Goal: Download file/media

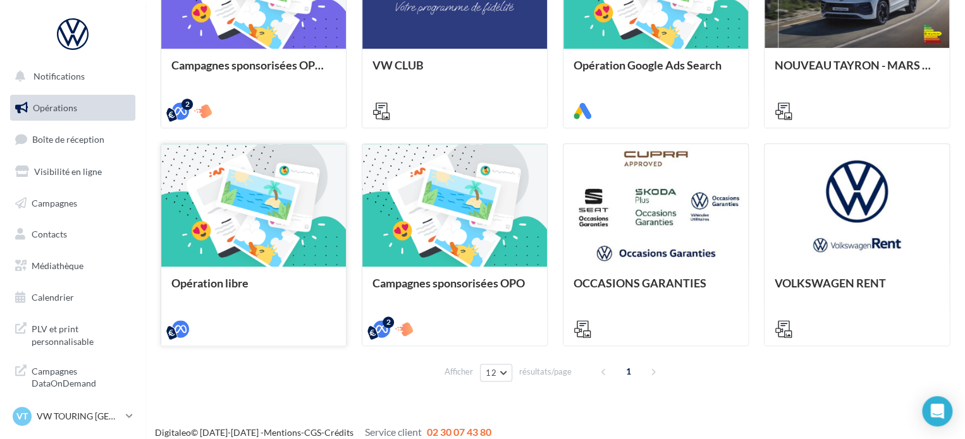
scroll to position [453, 0]
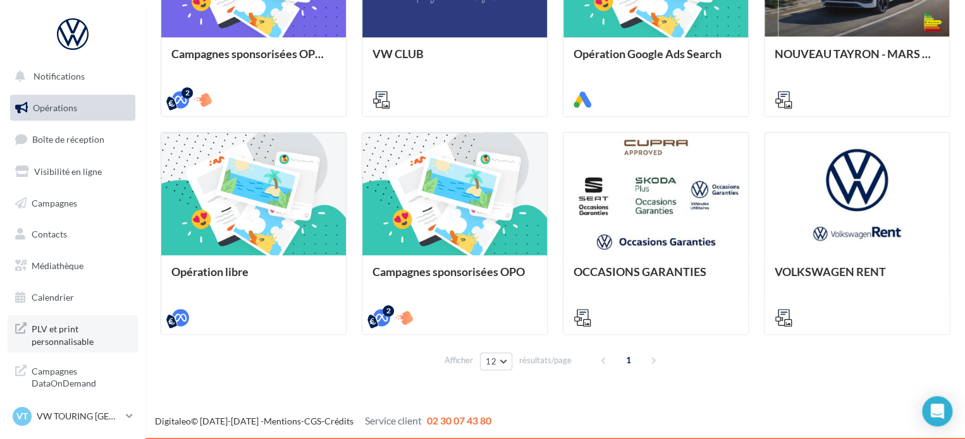
click at [70, 338] on span "PLV et print personnalisable" at bounding box center [81, 334] width 99 height 27
click at [71, 261] on span "Médiathèque" at bounding box center [58, 266] width 52 height 11
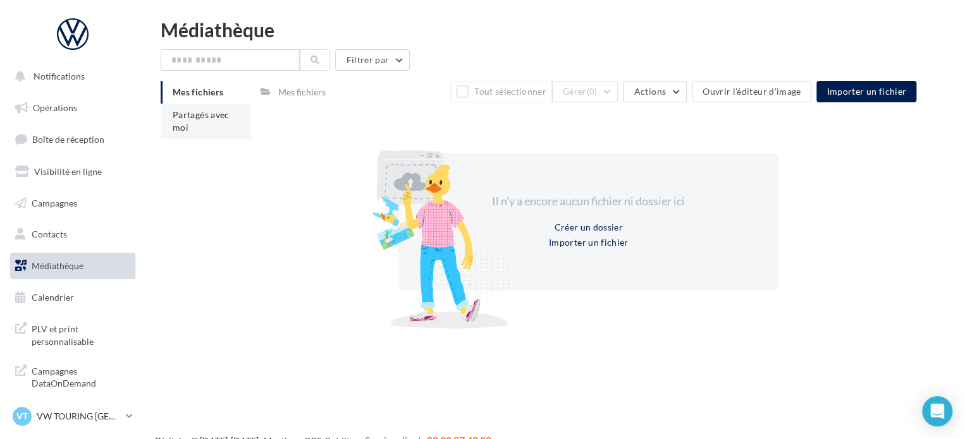
click at [220, 121] on li "Partagés avec moi" at bounding box center [206, 121] width 90 height 35
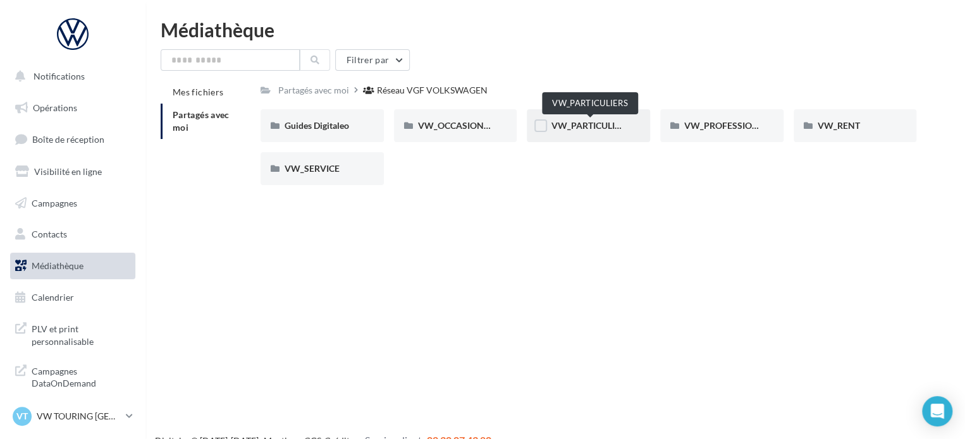
click at [574, 127] on span "VW_PARTICULIERS" at bounding box center [590, 125] width 79 height 11
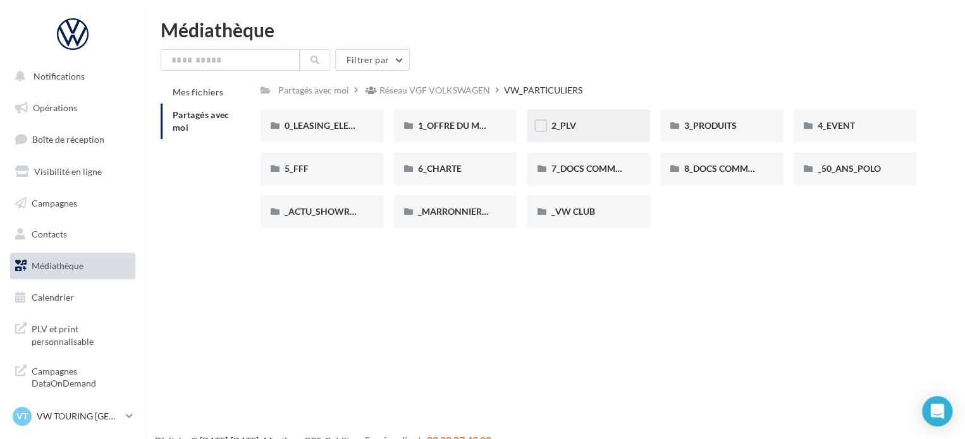
click at [555, 134] on div "2_PLV" at bounding box center [588, 125] width 123 height 33
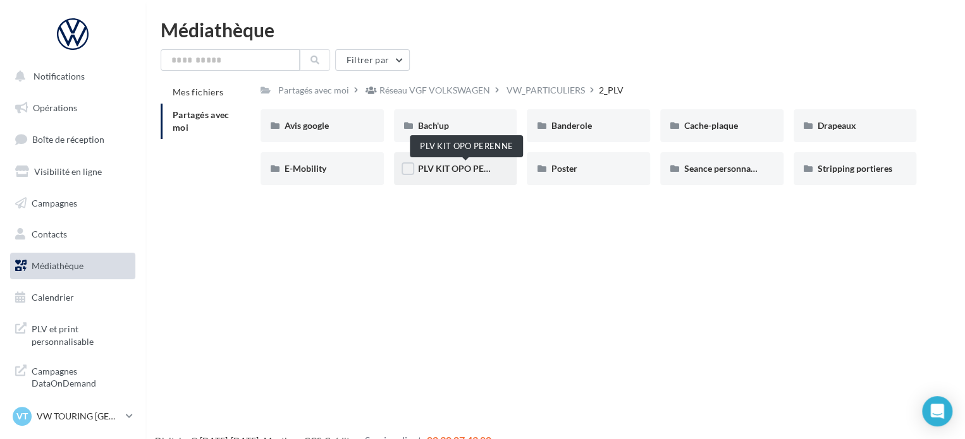
click at [469, 164] on span "PLV KIT OPO PERENNE" at bounding box center [465, 168] width 95 height 11
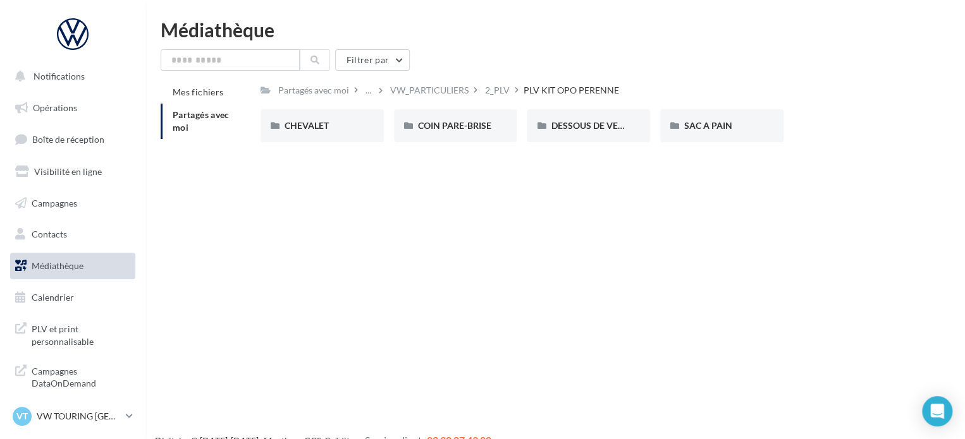
click at [506, 94] on div "2_PLV" at bounding box center [497, 90] width 25 height 13
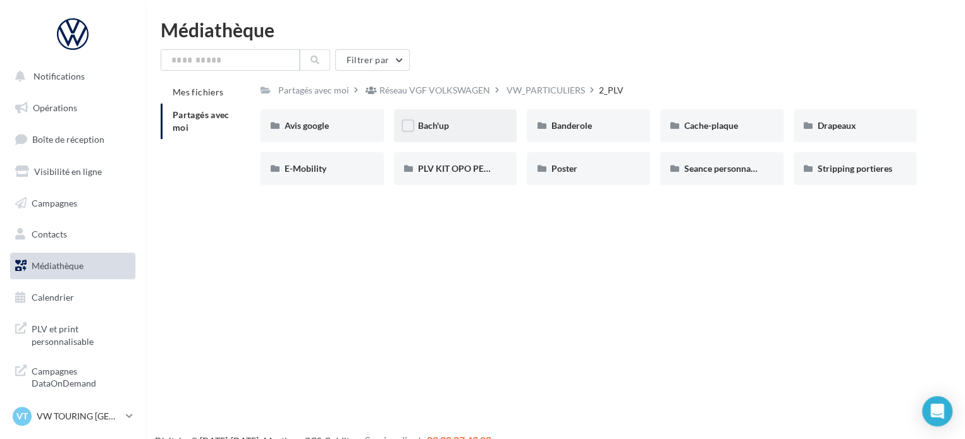
click at [452, 128] on div "Bach'up" at bounding box center [455, 126] width 75 height 13
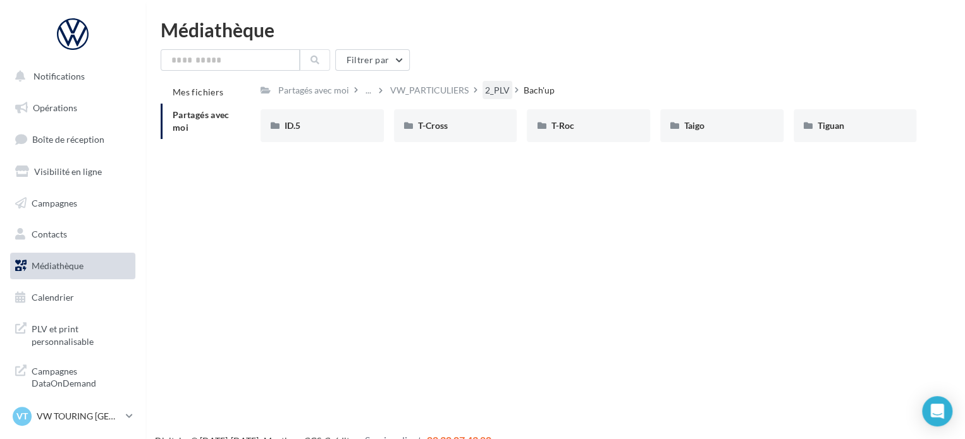
click at [494, 95] on div "2_PLV" at bounding box center [497, 90] width 25 height 13
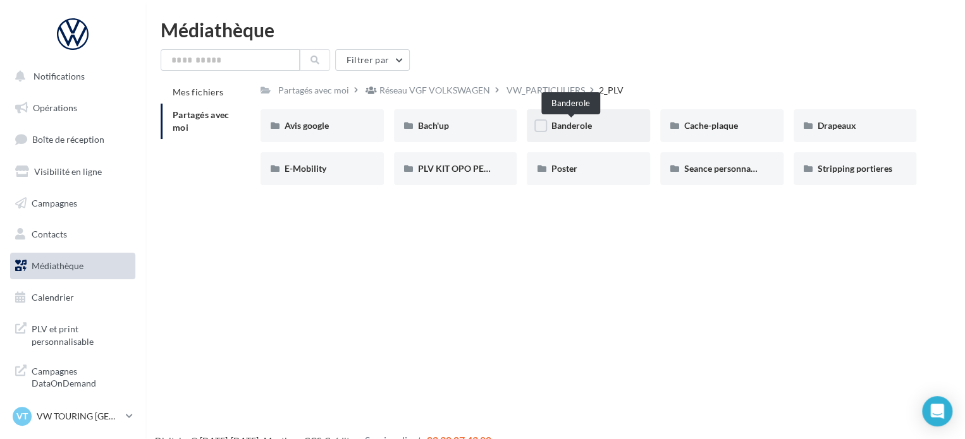
click at [579, 128] on span "Banderole" at bounding box center [571, 125] width 40 height 11
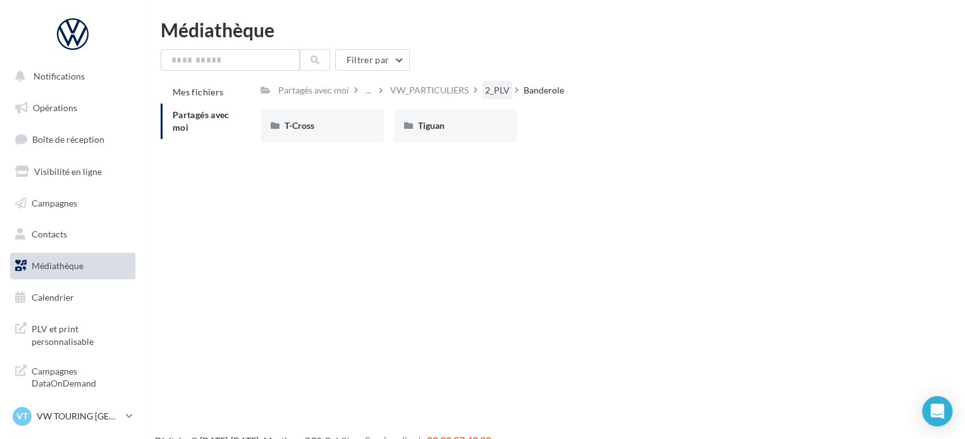
click at [498, 92] on div "2_PLV" at bounding box center [497, 90] width 25 height 13
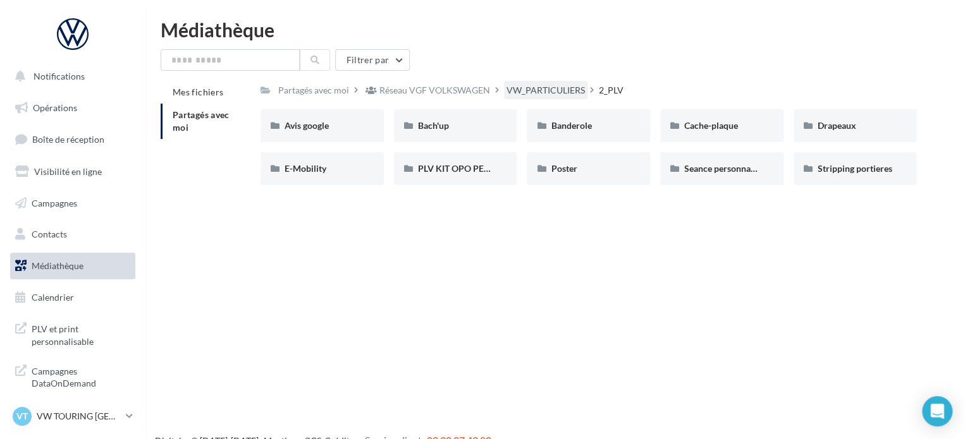
click at [553, 94] on div "VW_PARTICULIERS" at bounding box center [546, 90] width 78 height 13
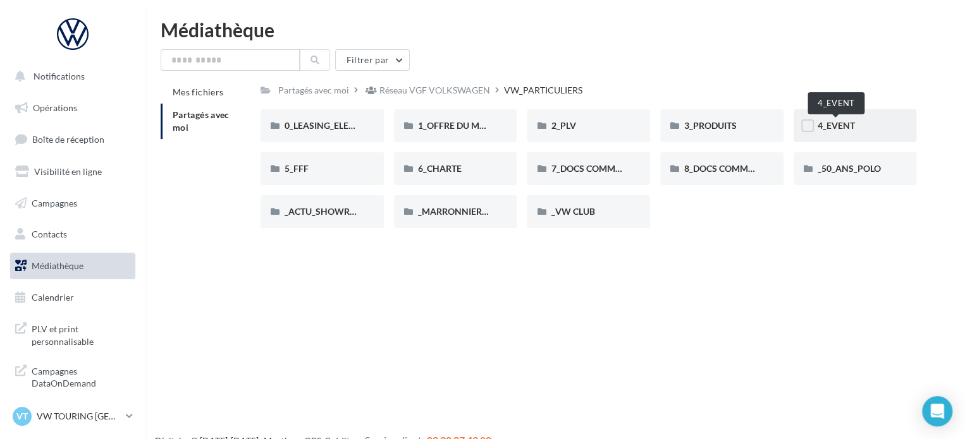
click at [847, 126] on span "4_EVENT" at bounding box center [836, 125] width 37 height 11
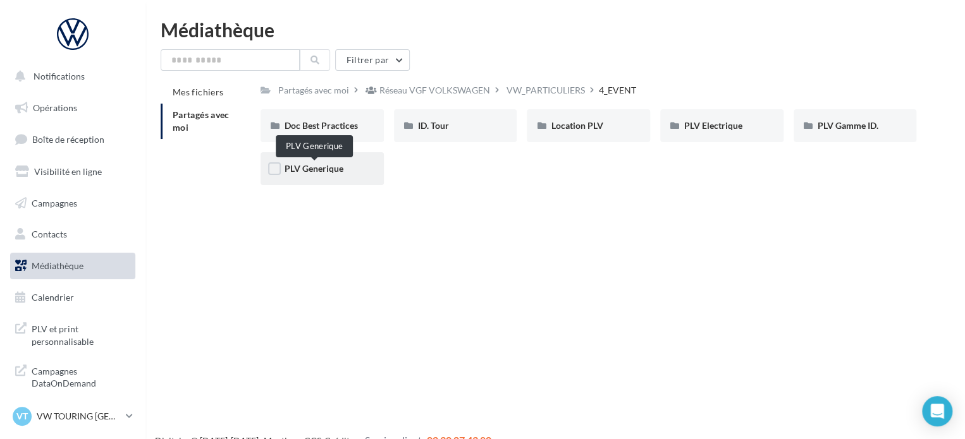
click at [324, 168] on span "PLV Generique" at bounding box center [314, 168] width 59 height 11
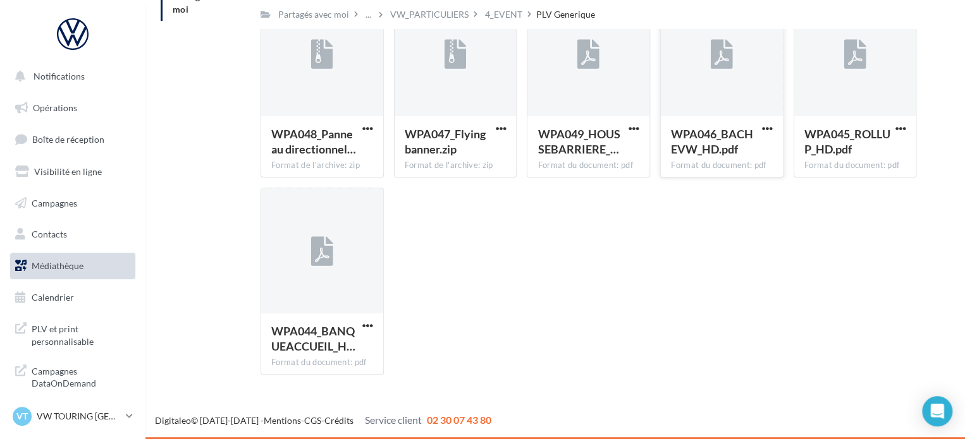
scroll to position [55, 0]
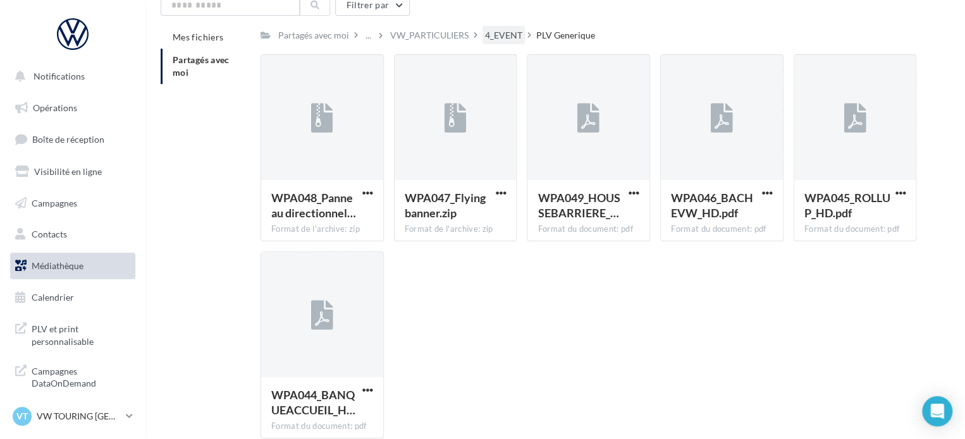
click at [515, 37] on div "4_EVENT" at bounding box center [503, 35] width 37 height 13
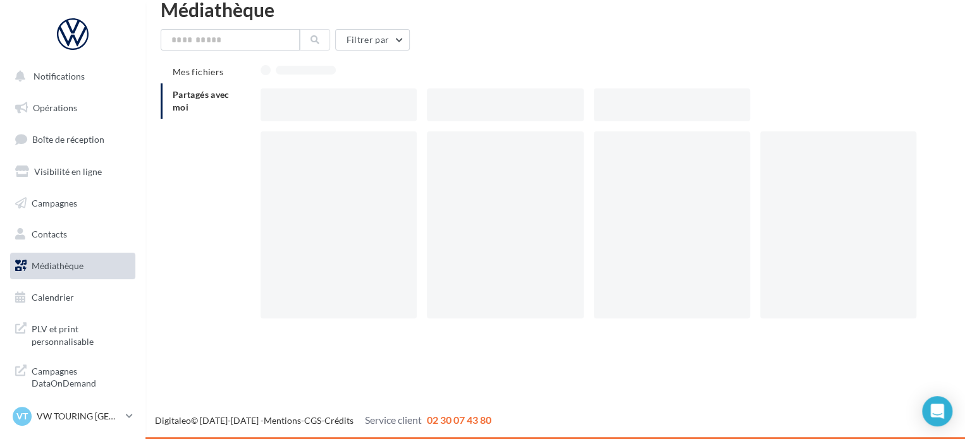
scroll to position [20, 0]
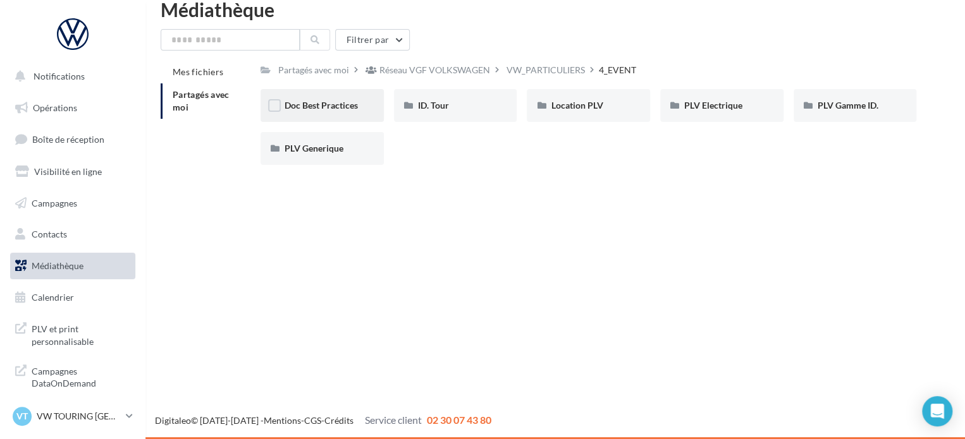
click at [347, 97] on div "Doc Best Practices" at bounding box center [322, 105] width 123 height 33
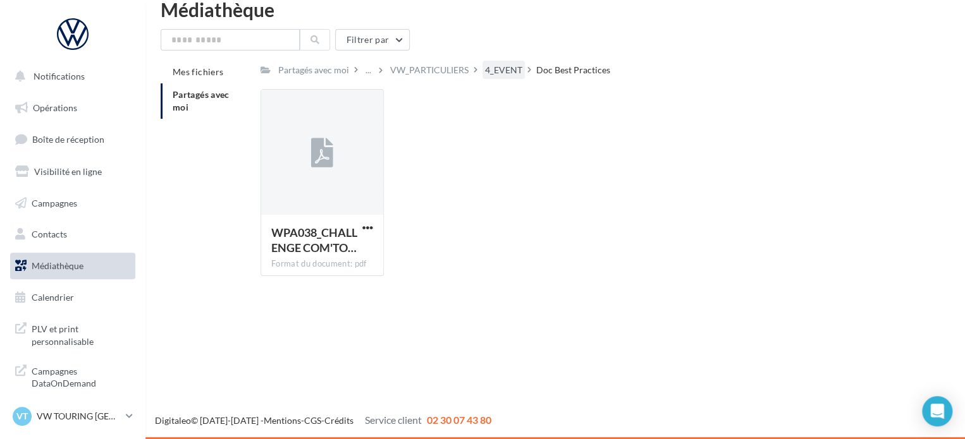
click at [503, 72] on div "4_EVENT" at bounding box center [503, 70] width 37 height 13
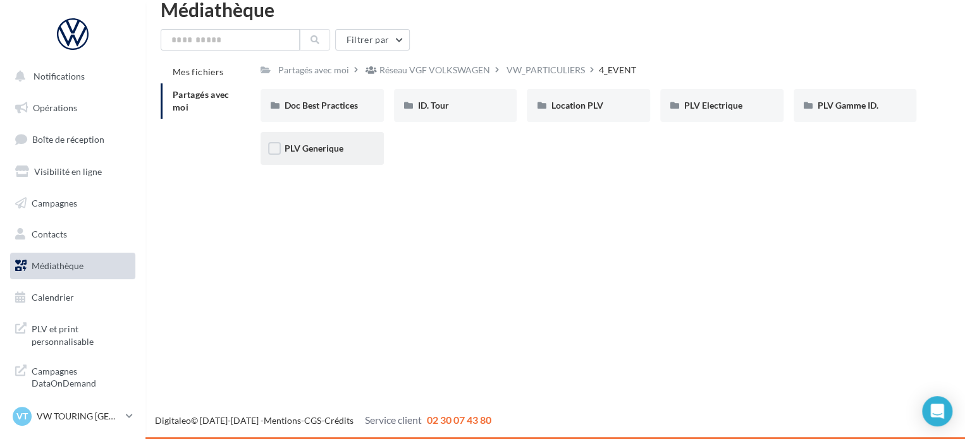
click at [335, 152] on div "PLV Generique" at bounding box center [322, 148] width 123 height 33
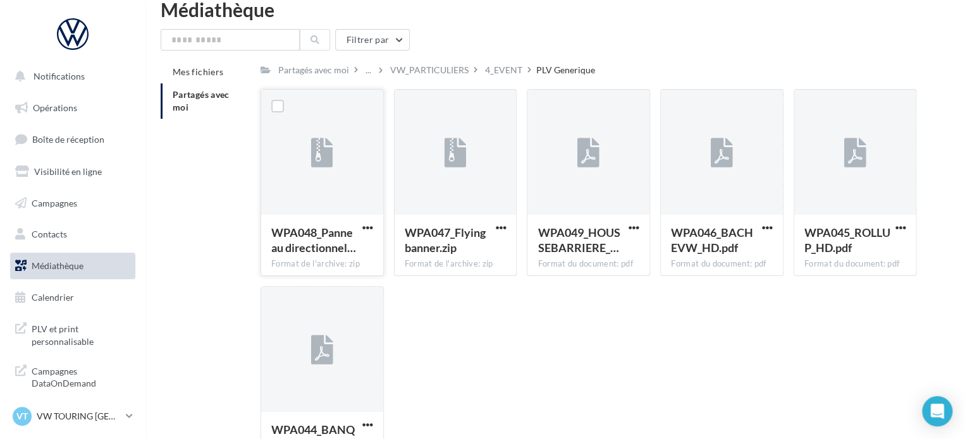
scroll to position [55, 0]
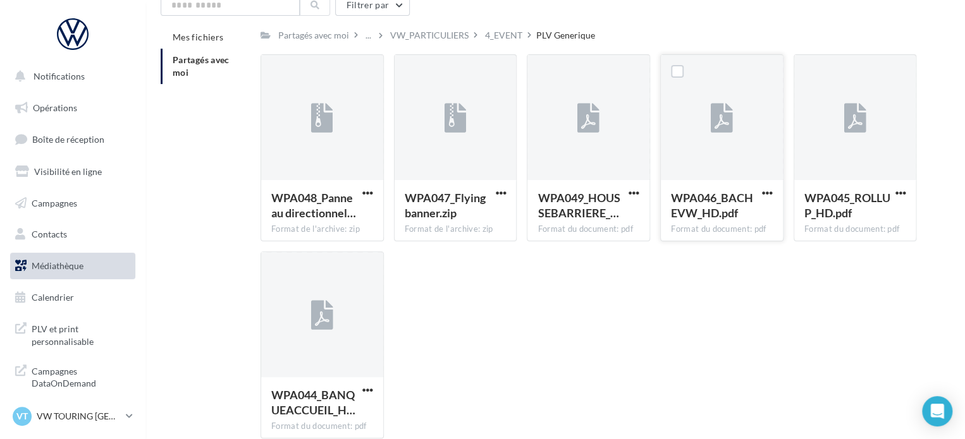
click at [712, 139] on div at bounding box center [722, 118] width 122 height 126
click at [675, 71] on label at bounding box center [677, 71] width 13 height 13
click at [765, 194] on span "button" at bounding box center [767, 193] width 11 height 11
click at [721, 221] on button "Télécharger" at bounding box center [712, 218] width 126 height 33
click at [441, 36] on div "VW_PARTICULIERS" at bounding box center [429, 35] width 78 height 13
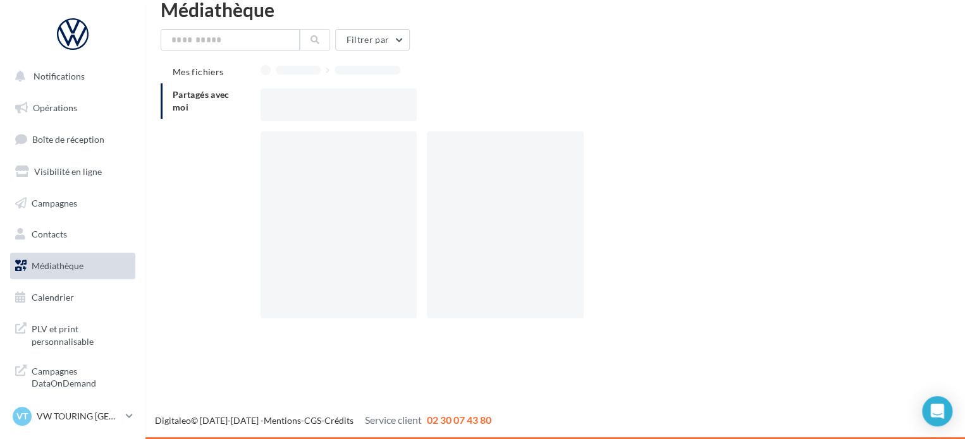
scroll to position [20, 0]
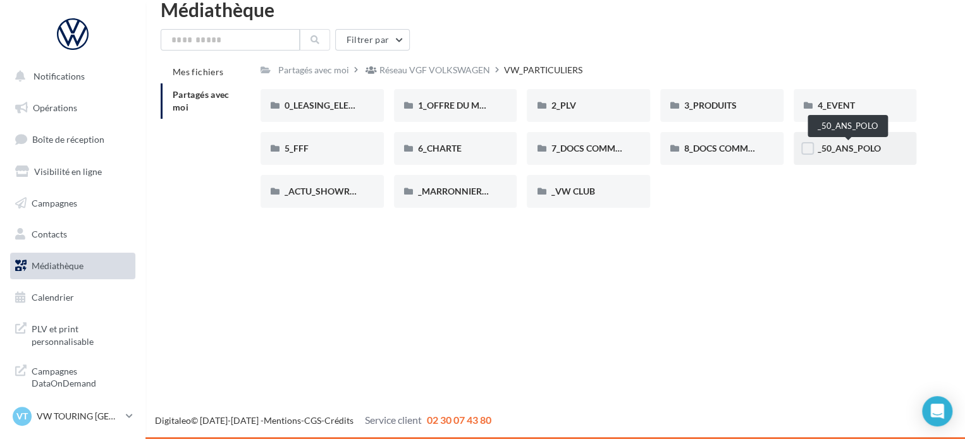
click at [828, 147] on span "_50_ANS_POLO" at bounding box center [849, 148] width 63 height 11
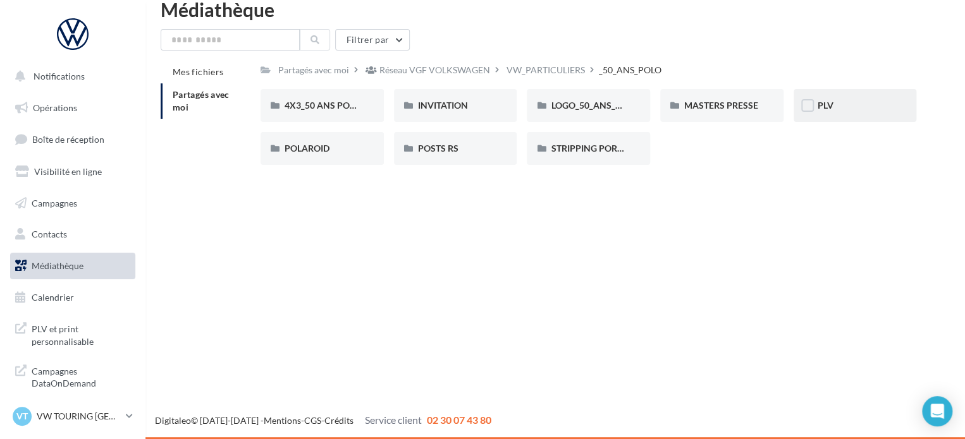
click at [849, 109] on div "PLV" at bounding box center [855, 105] width 75 height 13
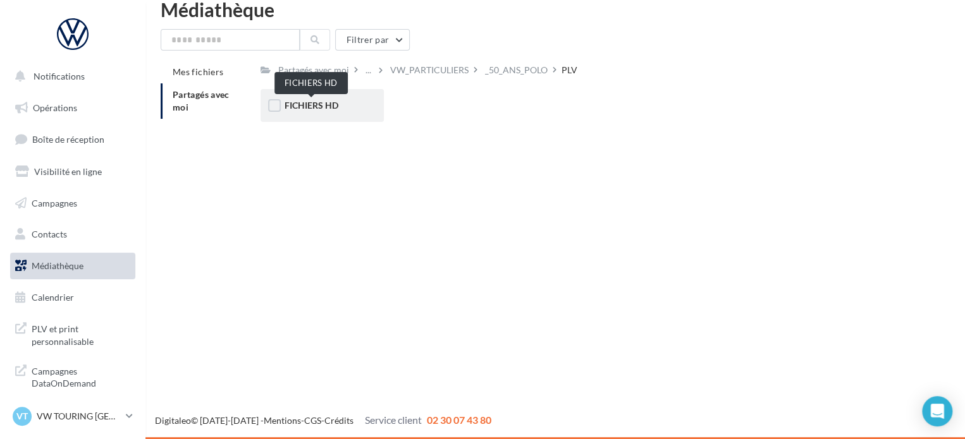
click at [322, 111] on span "FICHIERS HD" at bounding box center [312, 105] width 54 height 11
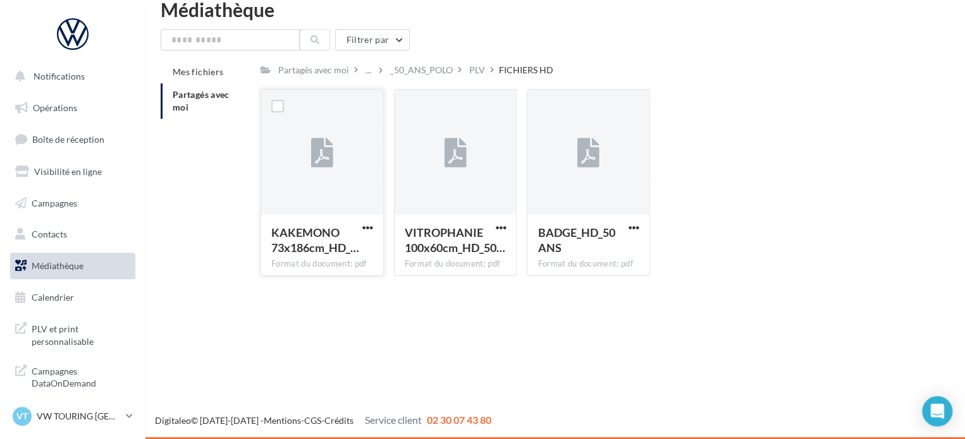
click at [336, 189] on div at bounding box center [322, 153] width 122 height 126
click at [276, 104] on label at bounding box center [277, 106] width 13 height 13
click at [359, 181] on div at bounding box center [322, 153] width 122 height 126
click at [335, 161] on div at bounding box center [322, 153] width 122 height 126
click at [277, 106] on label at bounding box center [277, 106] width 13 height 13
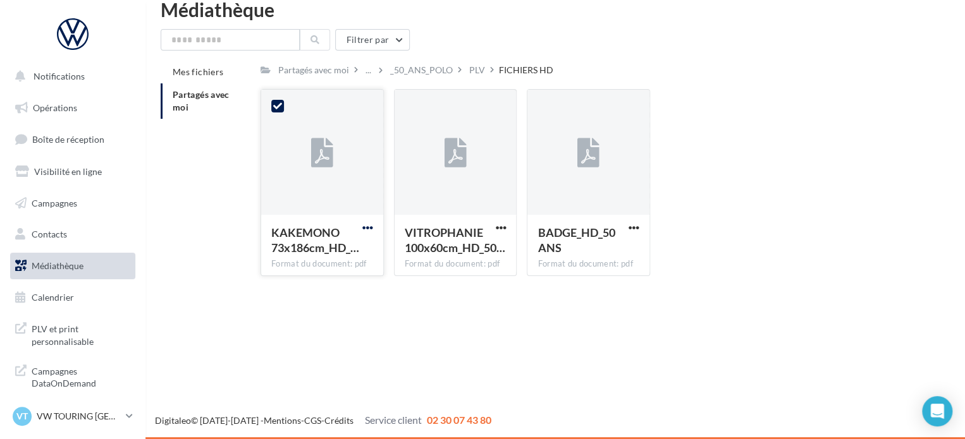
click at [368, 231] on span "button" at bounding box center [367, 228] width 11 height 11
click at [317, 250] on button "Télécharger" at bounding box center [312, 253] width 126 height 33
click at [326, 72] on div "Partagés avec moi" at bounding box center [313, 70] width 71 height 13
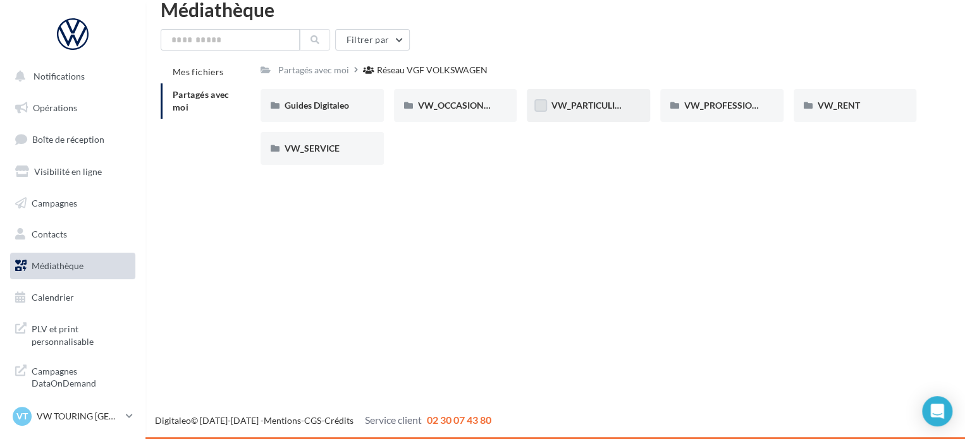
click at [540, 109] on label at bounding box center [540, 105] width 13 height 13
click at [587, 111] on span "VW_PARTICULIERS" at bounding box center [590, 105] width 79 height 11
click at [585, 111] on span "VW_PARTICULIERS" at bounding box center [590, 105] width 79 height 11
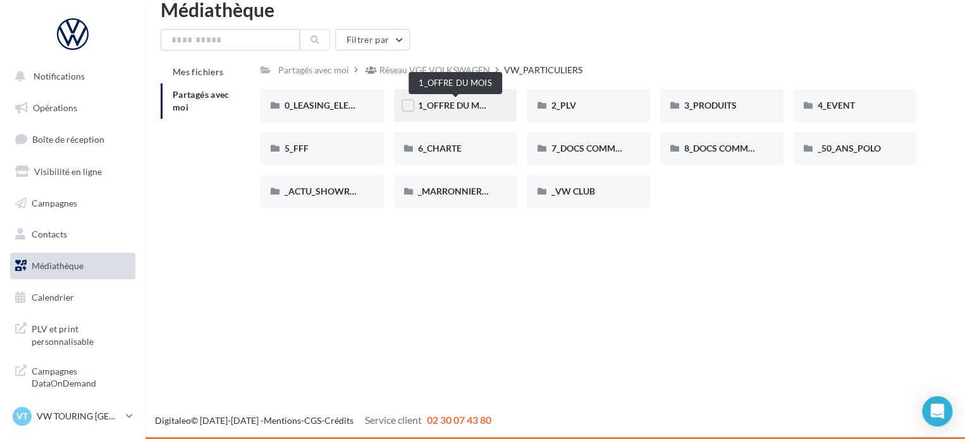
click at [463, 101] on span "1_OFFRE DU MOIS" at bounding box center [456, 105] width 76 height 11
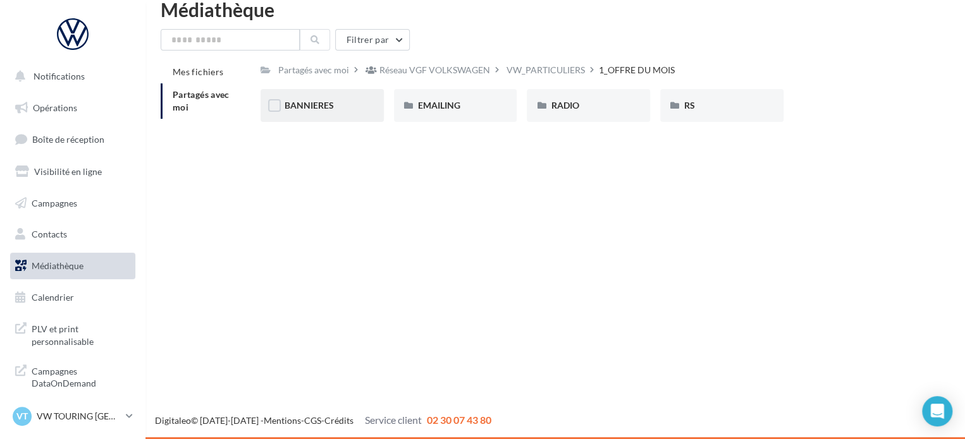
click at [338, 107] on div "BANNIERES" at bounding box center [322, 105] width 75 height 13
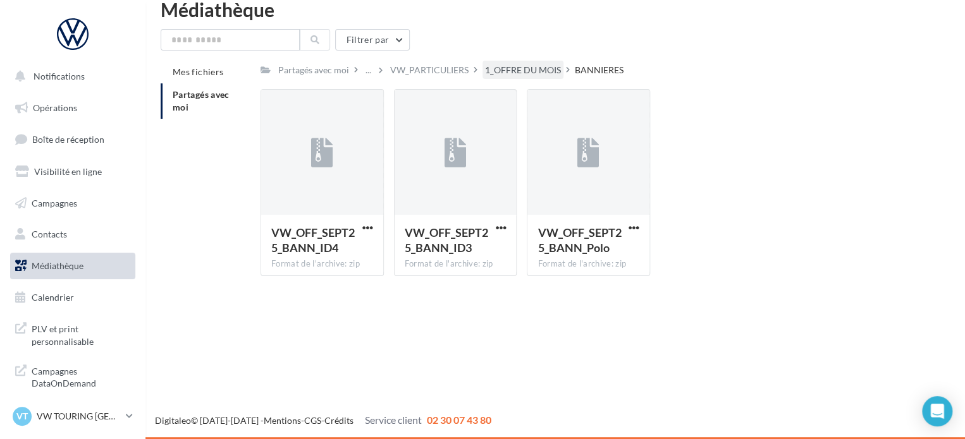
click at [519, 71] on div "1_OFFRE DU MOIS" at bounding box center [523, 70] width 76 height 13
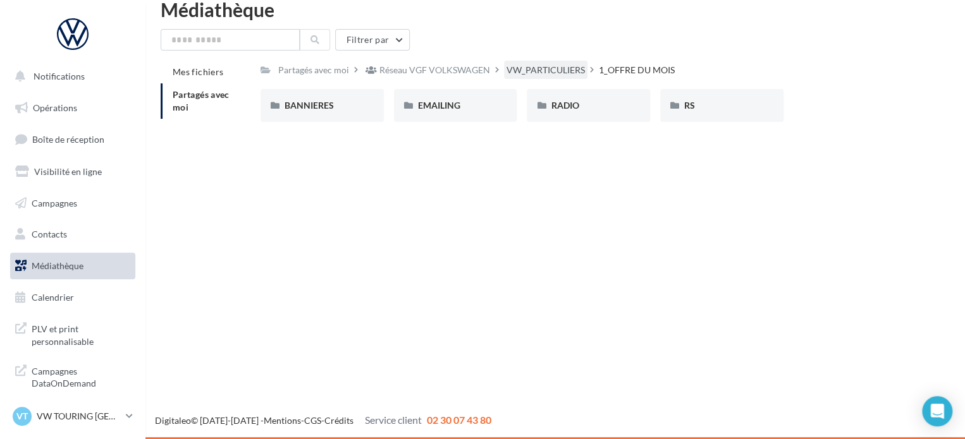
click at [541, 66] on div "VW_PARTICULIERS" at bounding box center [546, 70] width 78 height 13
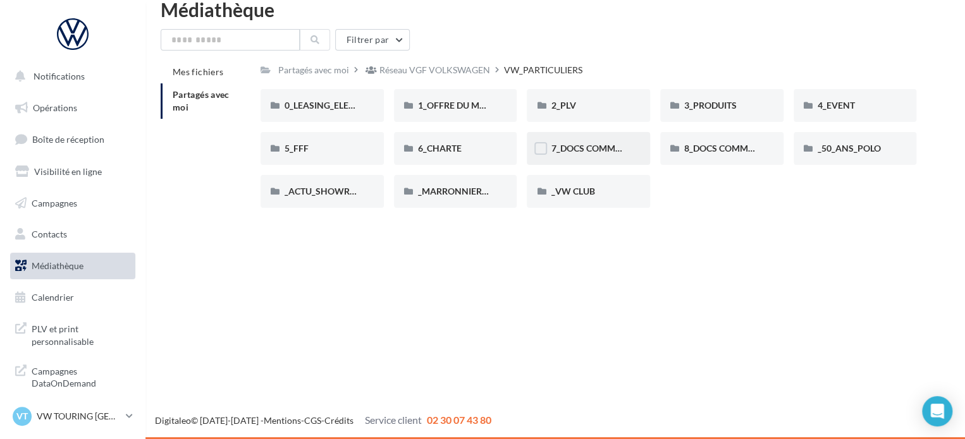
click at [608, 156] on div "7_DOCS COMMERCIAUX" at bounding box center [588, 148] width 123 height 33
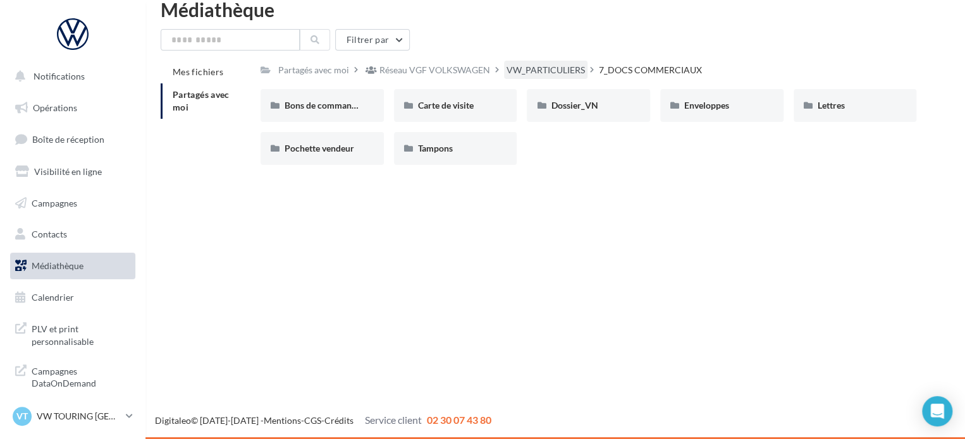
click at [560, 70] on div "VW_PARTICULIERS" at bounding box center [546, 70] width 78 height 13
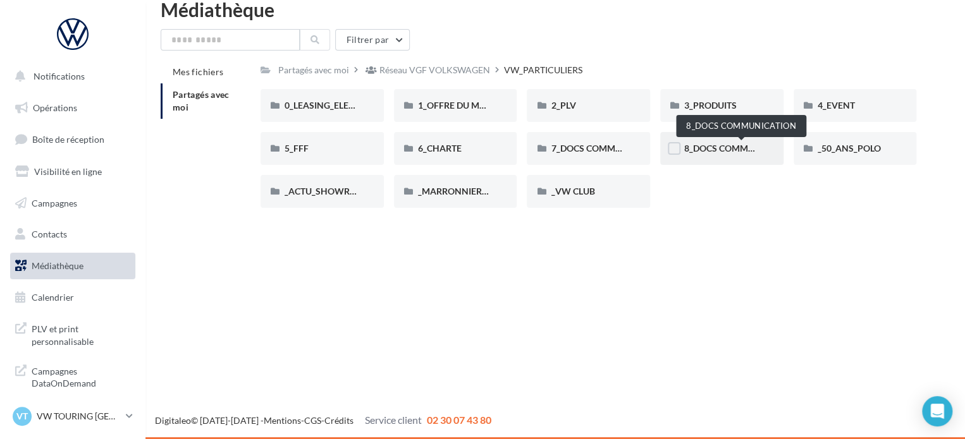
click at [706, 151] on span "8_DOCS COMMUNICATION" at bounding box center [740, 148] width 113 height 11
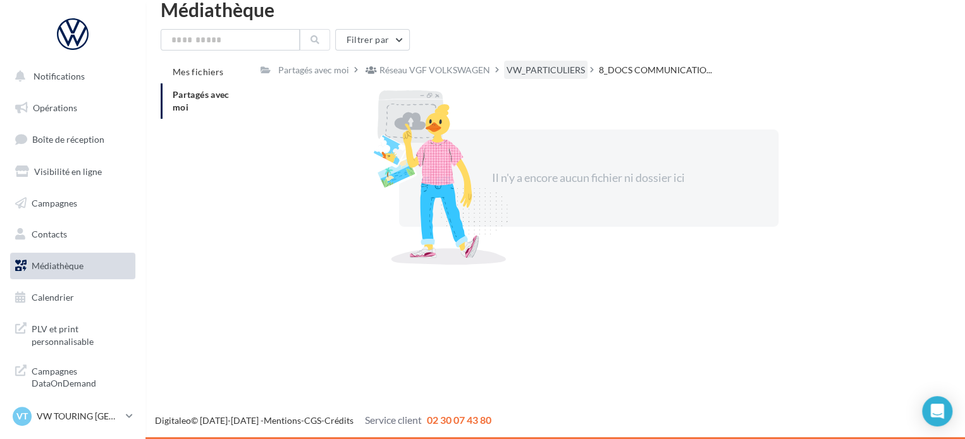
click at [556, 70] on div "VW_PARTICULIERS" at bounding box center [546, 70] width 78 height 13
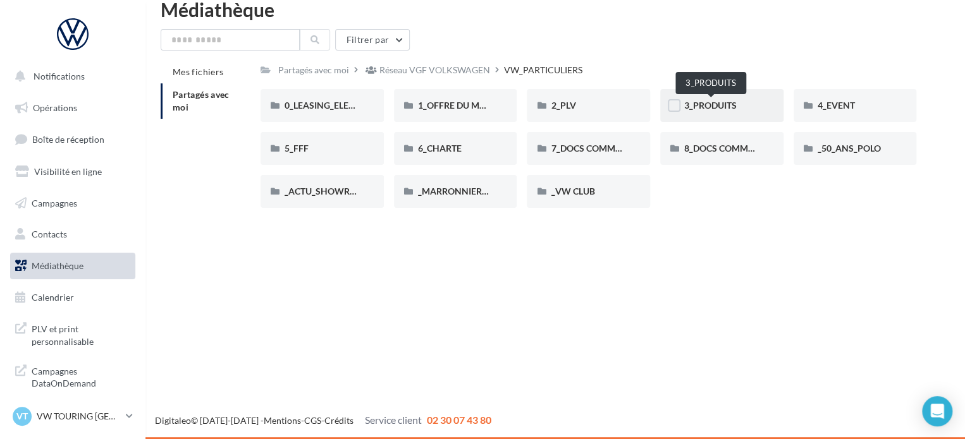
click at [716, 102] on span "3_PRODUITS" at bounding box center [710, 105] width 52 height 11
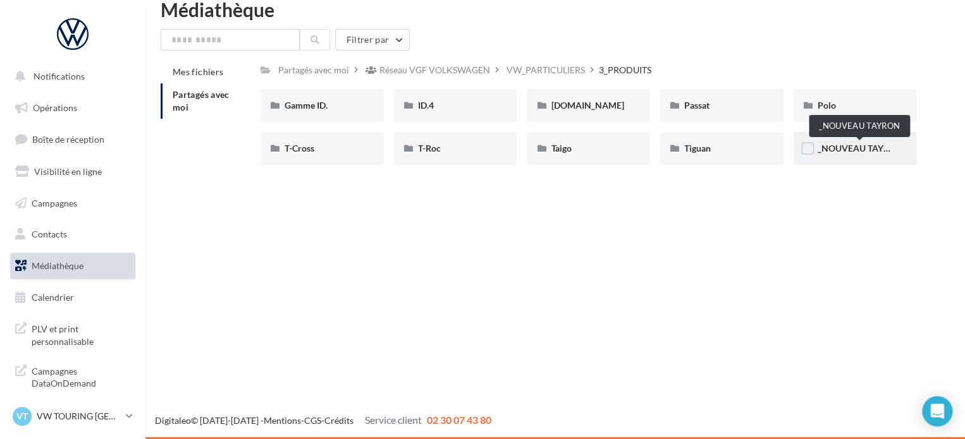
click at [854, 149] on span "_NOUVEAU TAYRON" at bounding box center [860, 148] width 85 height 11
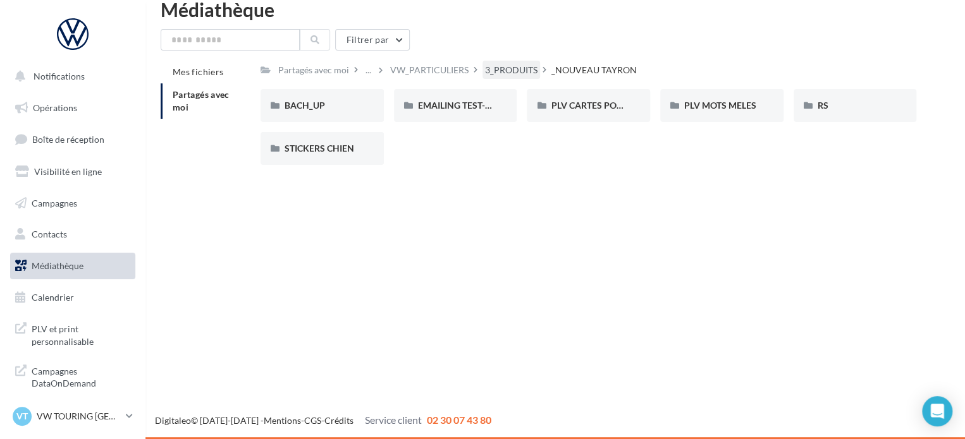
click at [515, 68] on div "3_PRODUITS" at bounding box center [511, 70] width 52 height 13
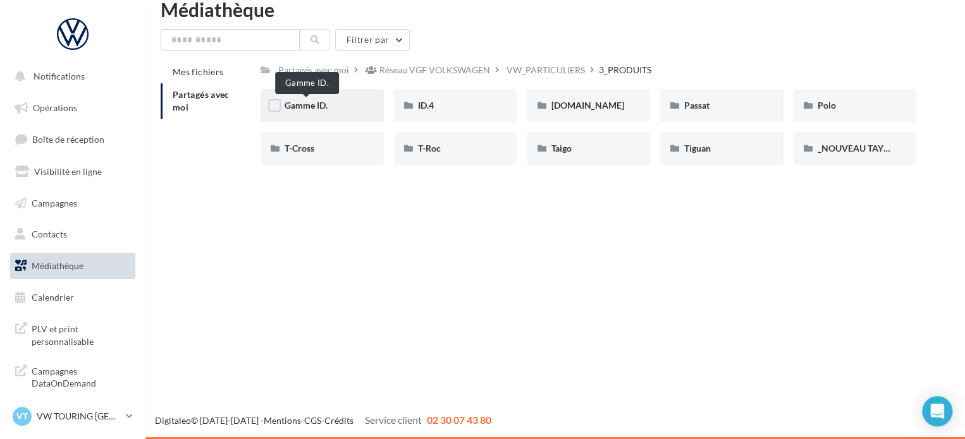
click at [319, 109] on span "Gamme ID." at bounding box center [306, 105] width 43 height 11
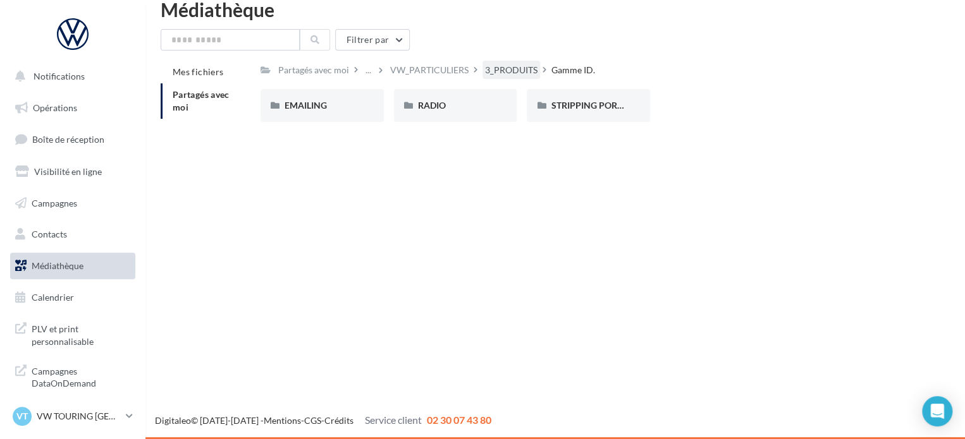
click at [514, 70] on div "3_PRODUITS" at bounding box center [511, 70] width 52 height 13
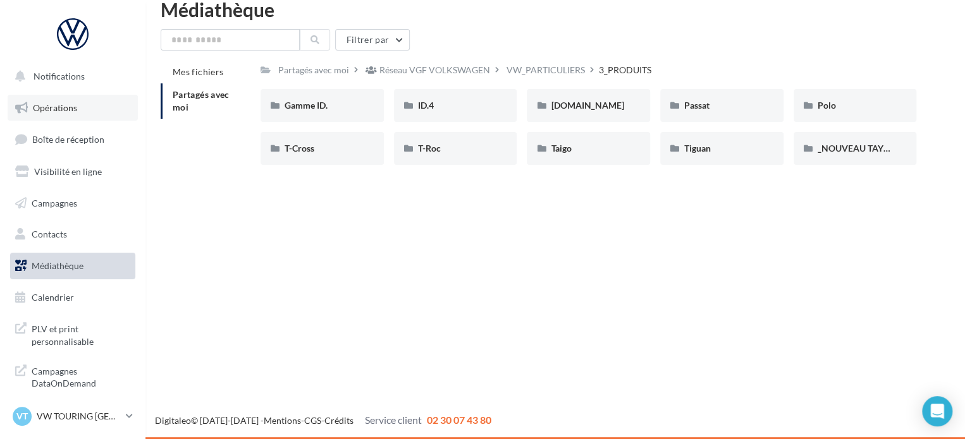
click at [54, 111] on span "Opérations" at bounding box center [55, 107] width 44 height 11
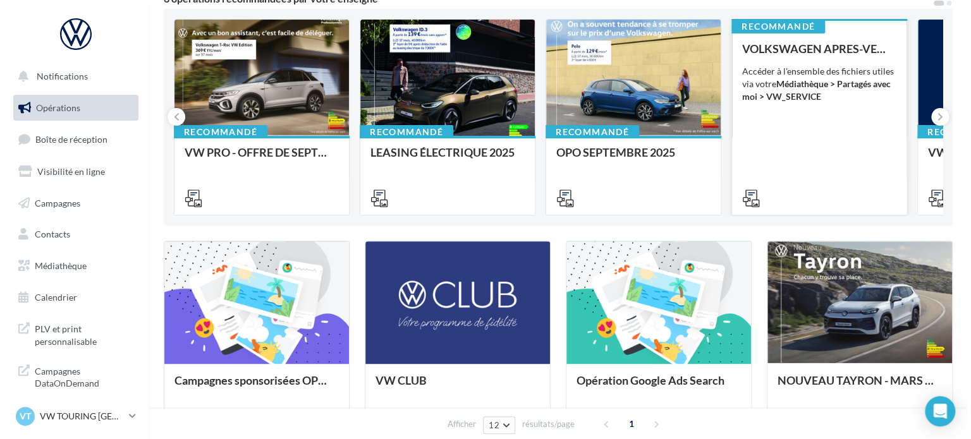
scroll to position [63, 0]
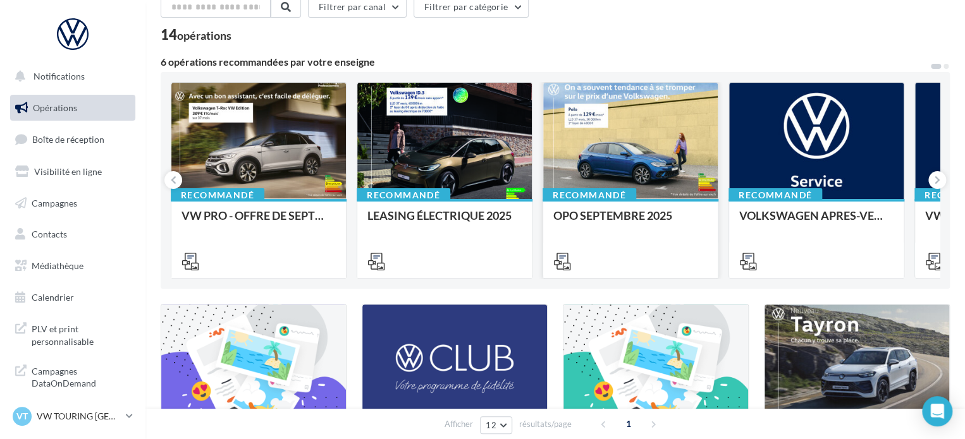
click at [625, 162] on div at bounding box center [630, 142] width 175 height 118
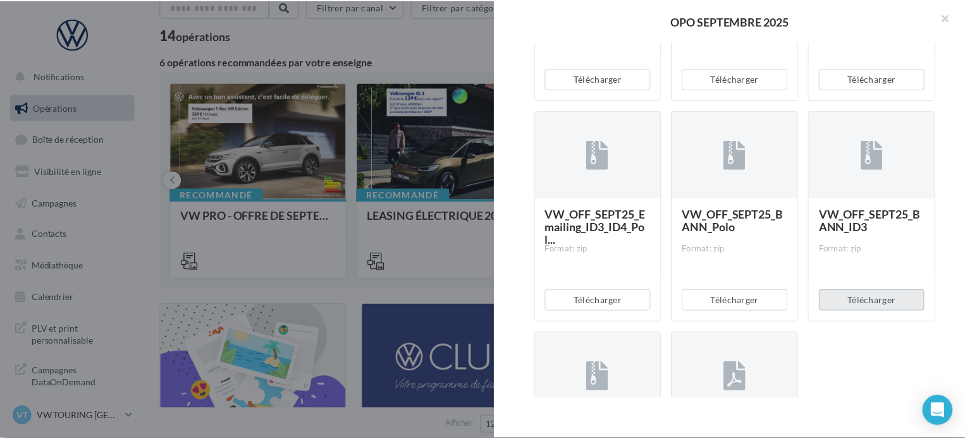
scroll to position [2719, 0]
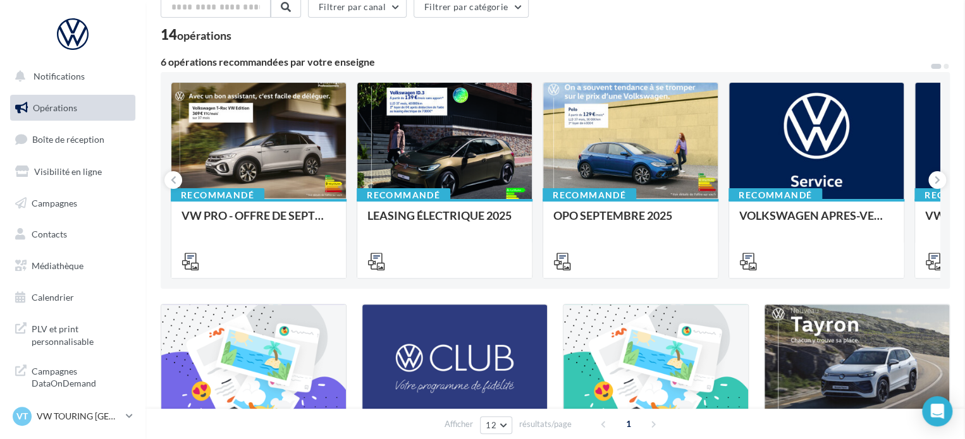
click at [938, 179] on icon at bounding box center [938, 180] width 6 height 13
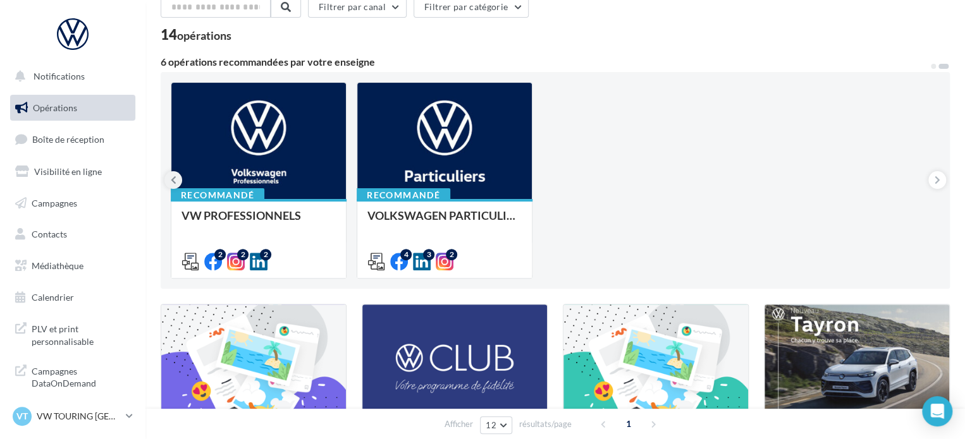
click at [169, 181] on button at bounding box center [173, 180] width 18 height 18
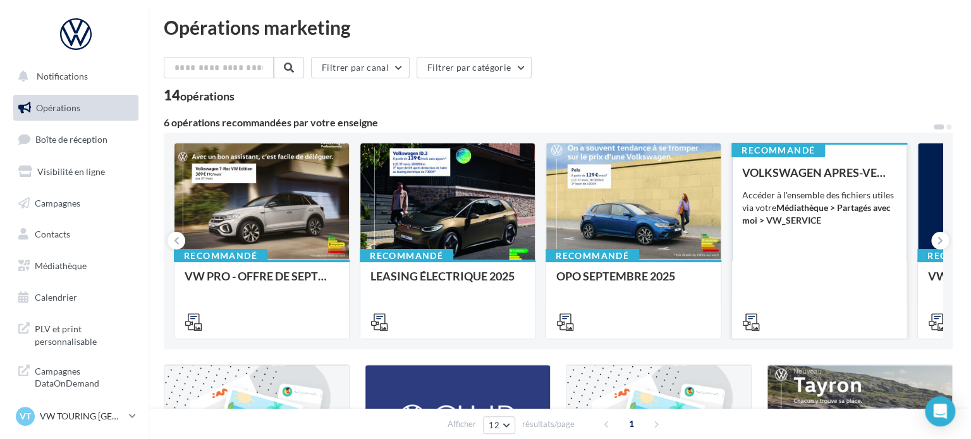
scroll to position [0, 0]
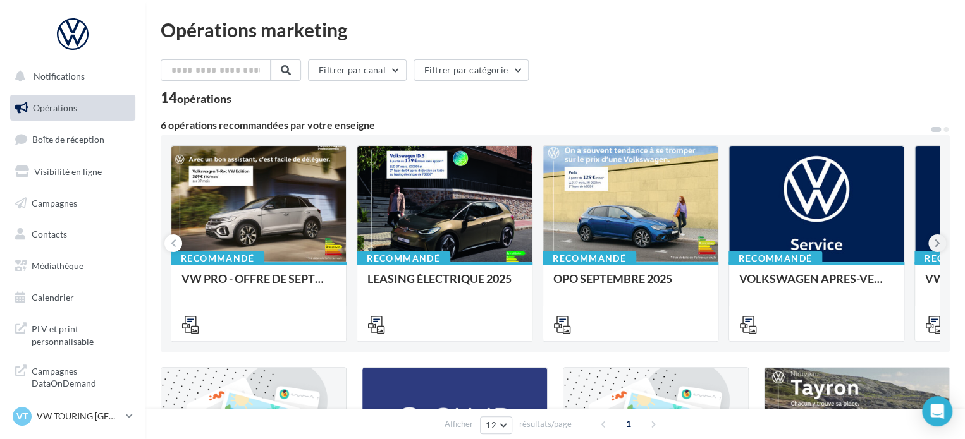
click at [937, 241] on icon at bounding box center [938, 243] width 6 height 13
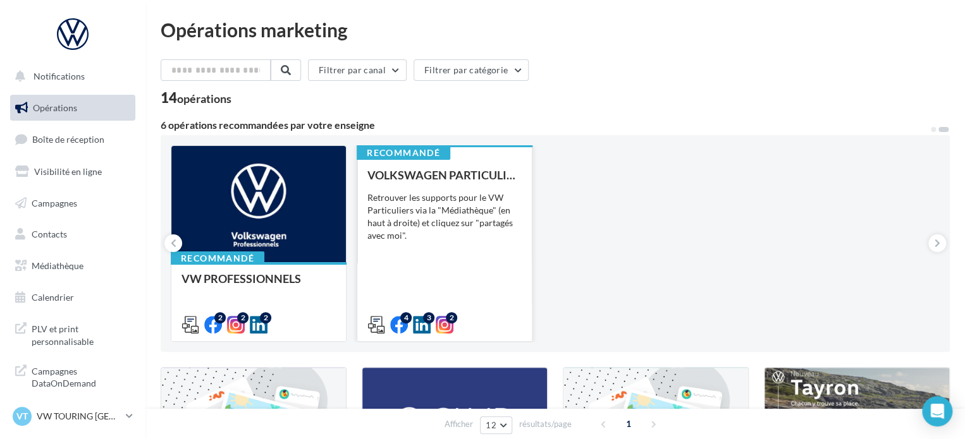
click at [439, 276] on div "VOLKSWAGEN PARTICULIER Retrouver les supports pour le VW Particuliers via la "M…" at bounding box center [444, 249] width 154 height 161
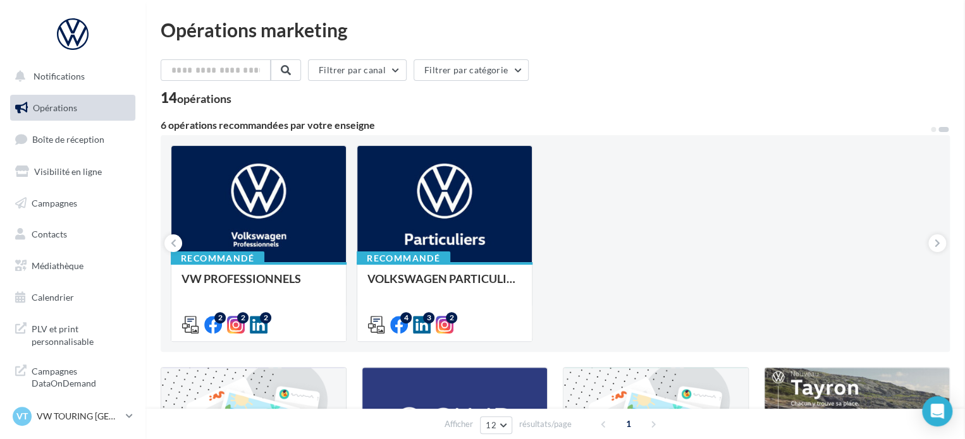
click at [230, 73] on input "text" at bounding box center [216, 70] width 111 height 22
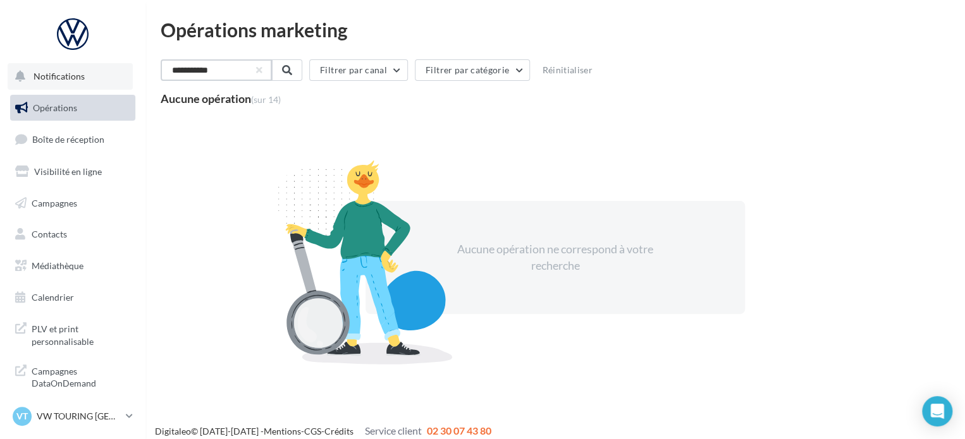
type input "**********"
click at [68, 83] on button "Notifications" at bounding box center [70, 76] width 125 height 27
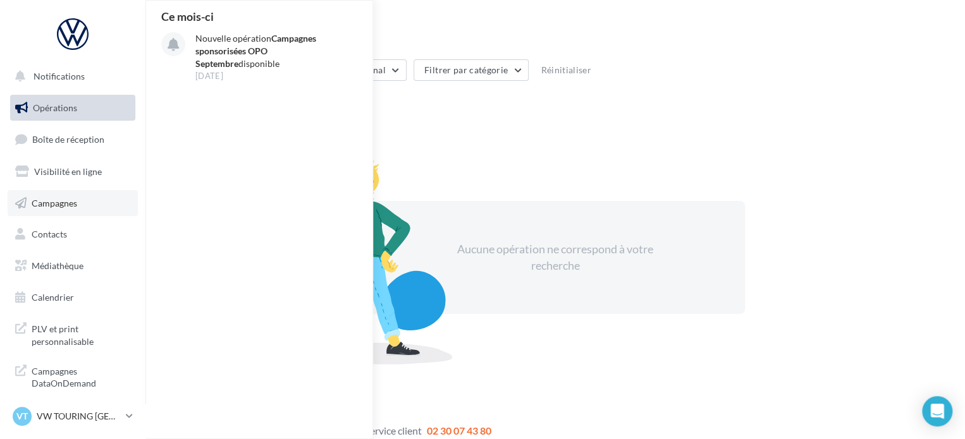
click at [66, 197] on link "Campagnes" at bounding box center [73, 203] width 130 height 27
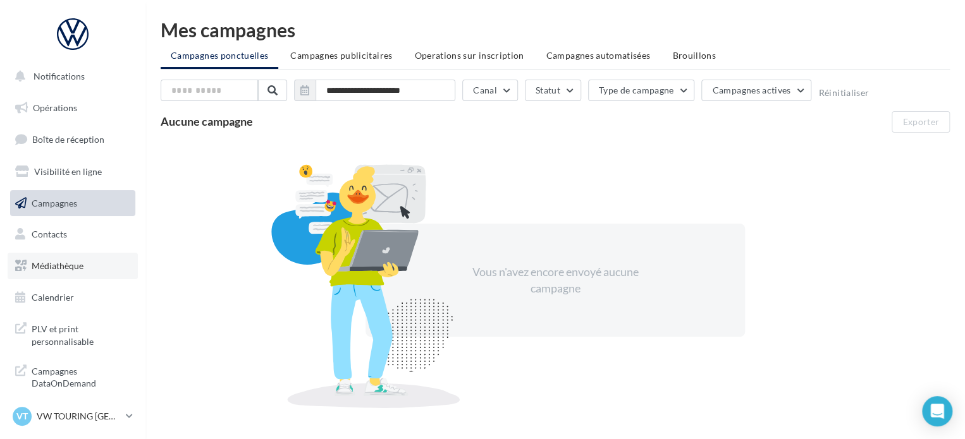
click at [70, 269] on span "Médiathèque" at bounding box center [58, 266] width 52 height 11
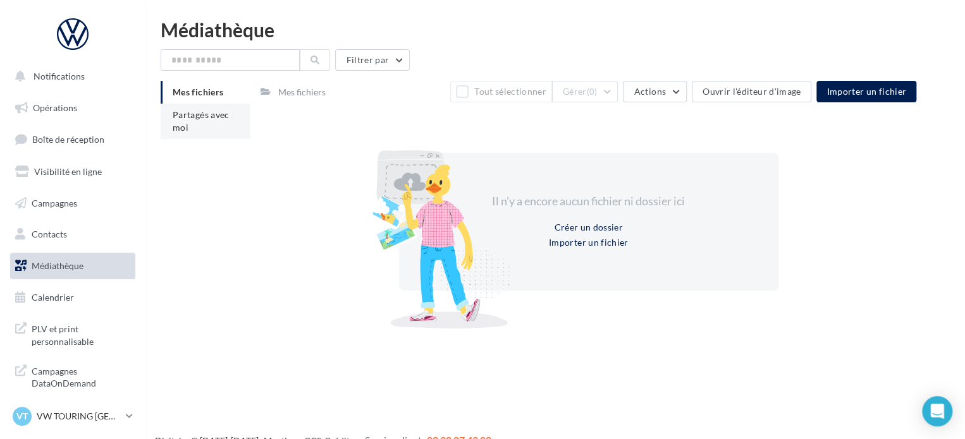
click at [215, 126] on li "Partagés avec moi" at bounding box center [206, 121] width 90 height 35
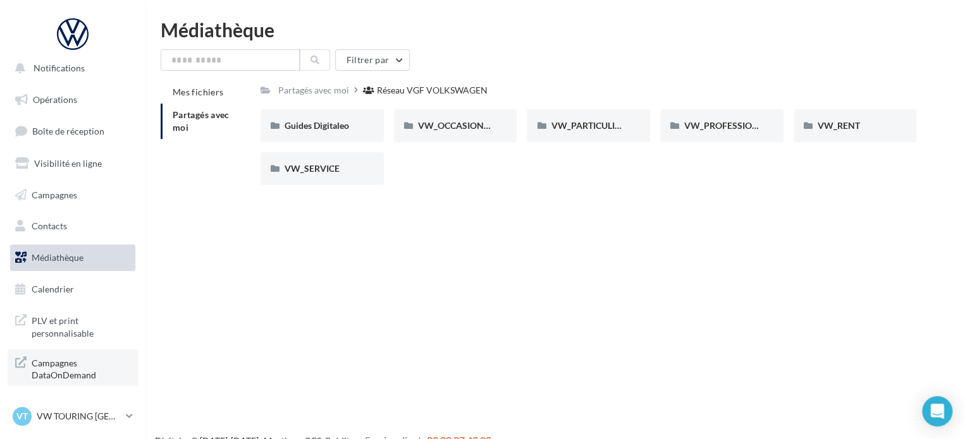
scroll to position [11, 0]
click at [129, 417] on icon at bounding box center [129, 416] width 7 height 11
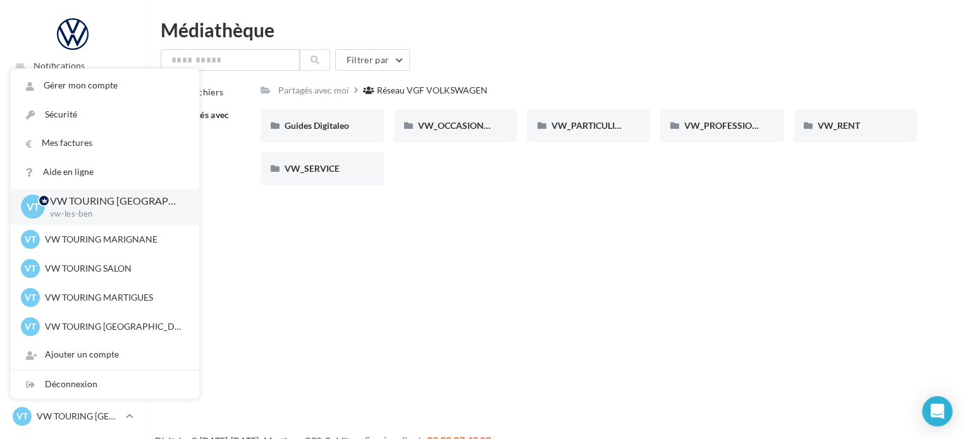
click at [245, 291] on div "Notifications Opérations Boîte de réception Visibilité en ligne Campagnes Conta…" at bounding box center [482, 239] width 965 height 439
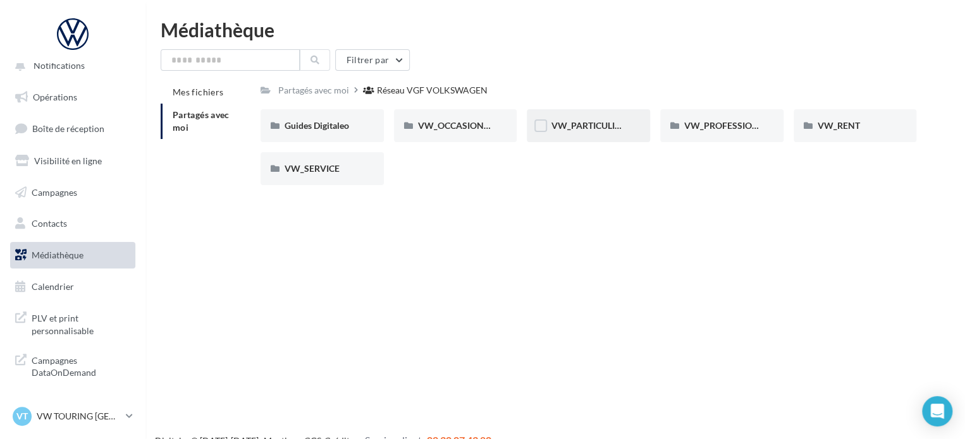
click at [615, 132] on div "VW_PARTICULIERS" at bounding box center [588, 126] width 75 height 13
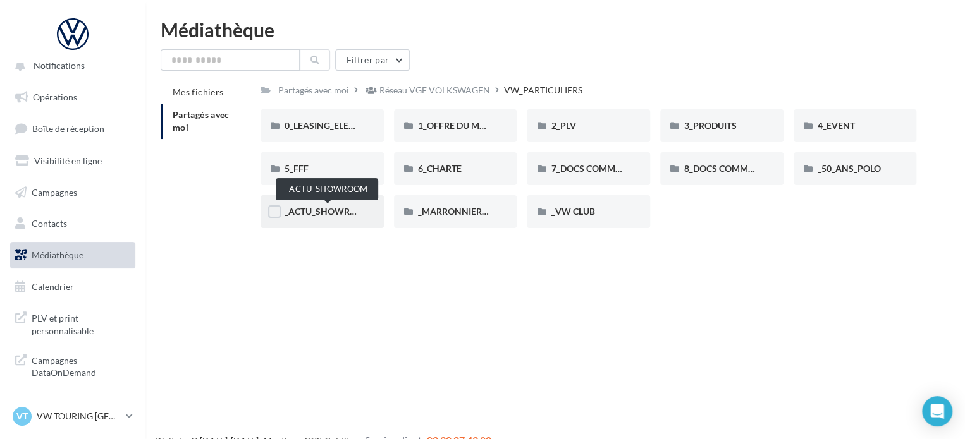
click at [328, 212] on span "_ACTU_SHOWROOM" at bounding box center [328, 211] width 87 height 11
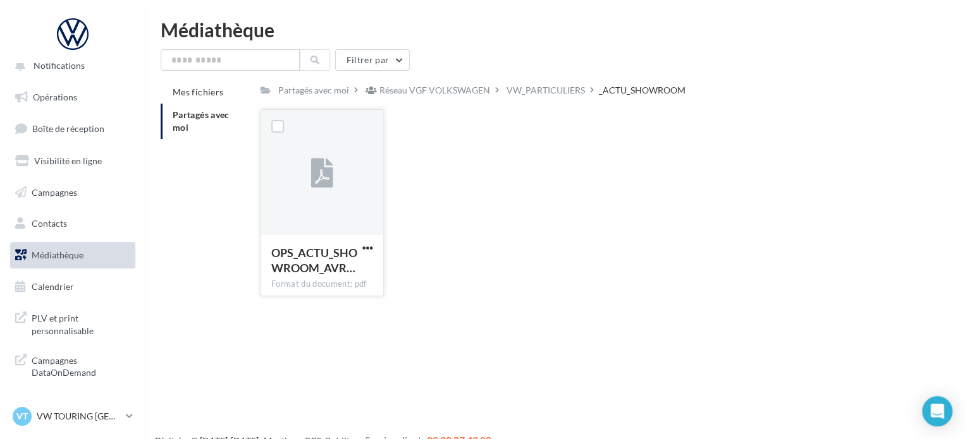
click at [366, 229] on div at bounding box center [322, 173] width 122 height 126
click at [554, 97] on div "VW_PARTICULIERS" at bounding box center [545, 90] width 83 height 18
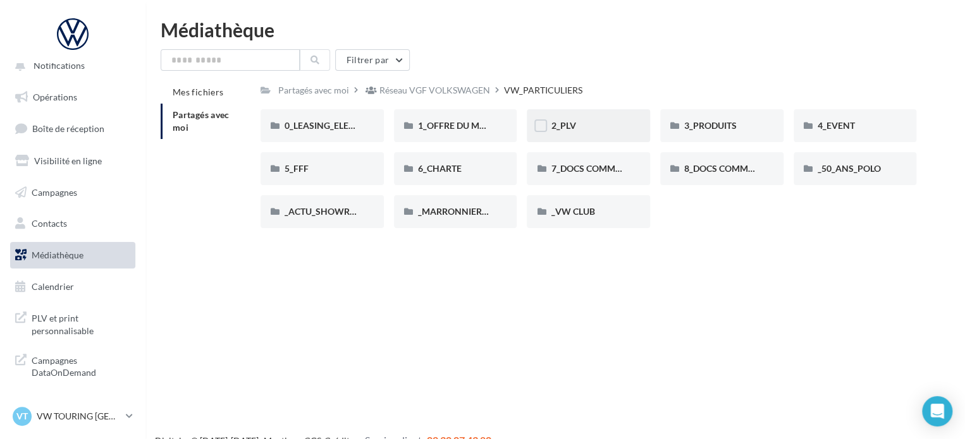
click at [549, 123] on div "2_PLV" at bounding box center [588, 125] width 123 height 33
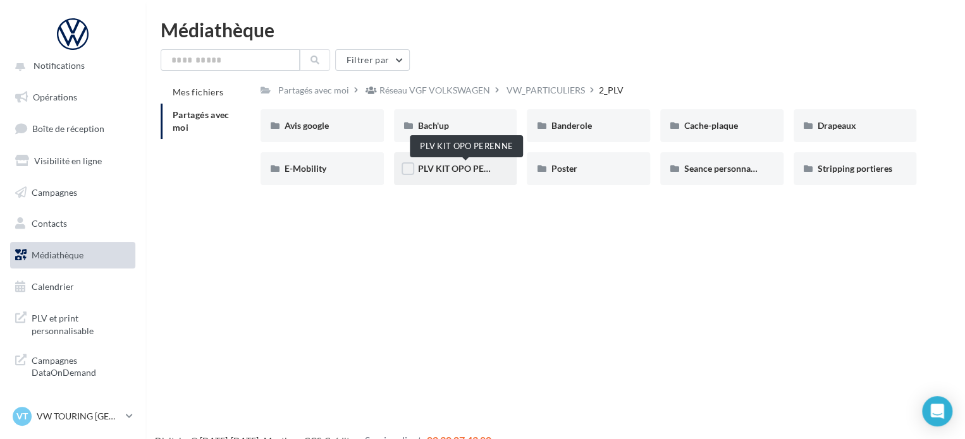
click at [433, 168] on span "PLV KIT OPO PERENNE" at bounding box center [465, 168] width 95 height 11
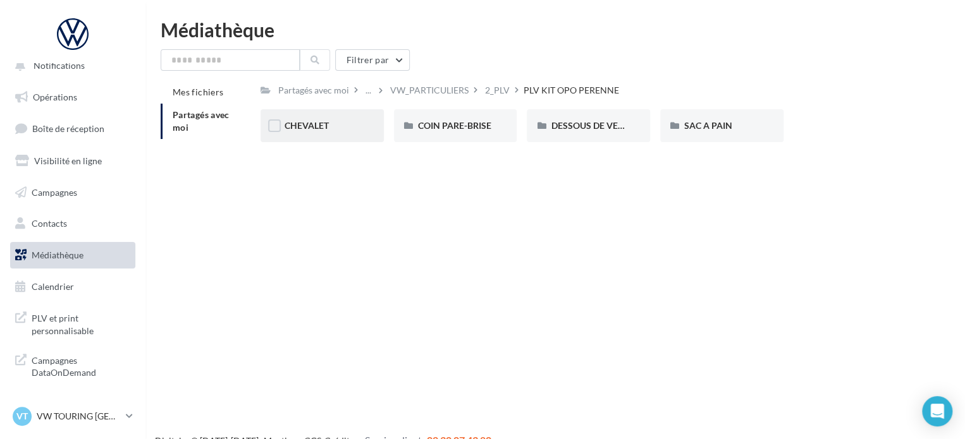
click at [329, 135] on div "CHEVALET" at bounding box center [322, 125] width 123 height 33
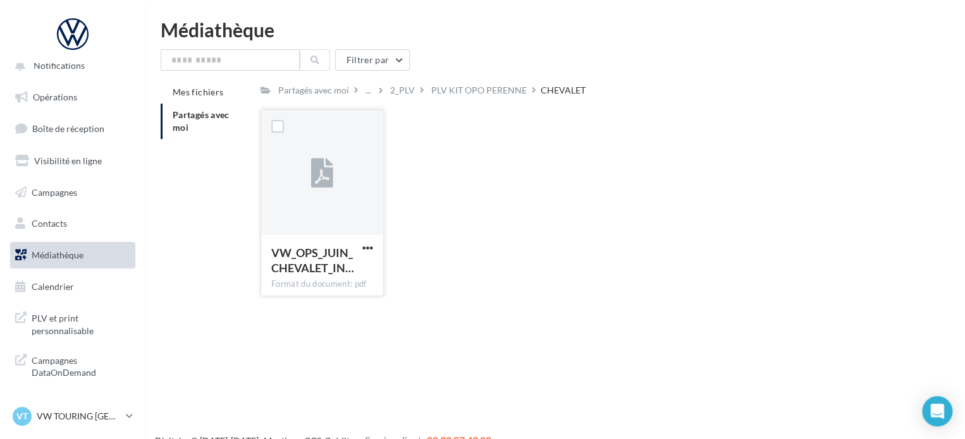
click at [295, 152] on div at bounding box center [322, 173] width 122 height 126
click at [285, 123] on div at bounding box center [277, 126] width 33 height 33
click at [273, 121] on label at bounding box center [277, 126] width 13 height 13
click at [362, 249] on span "button" at bounding box center [367, 248] width 11 height 11
click at [321, 271] on button "Télécharger" at bounding box center [312, 273] width 126 height 33
